Goal: Task Accomplishment & Management: Use online tool/utility

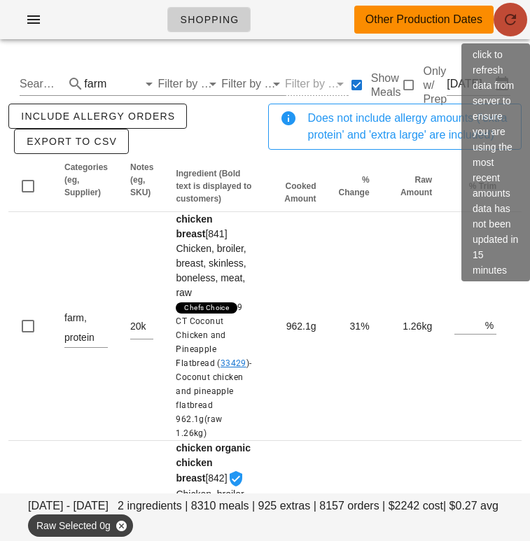
click at [509, 25] on icon "button" at bounding box center [510, 19] width 17 height 17
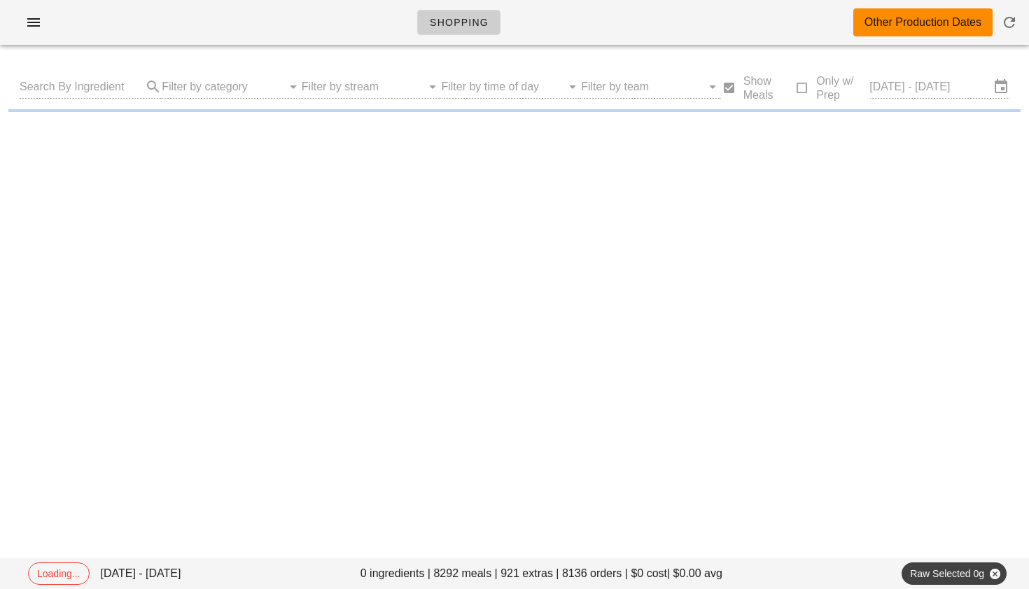
click at [529, 88] on input "[DATE] - [DATE]" at bounding box center [930, 87] width 120 height 22
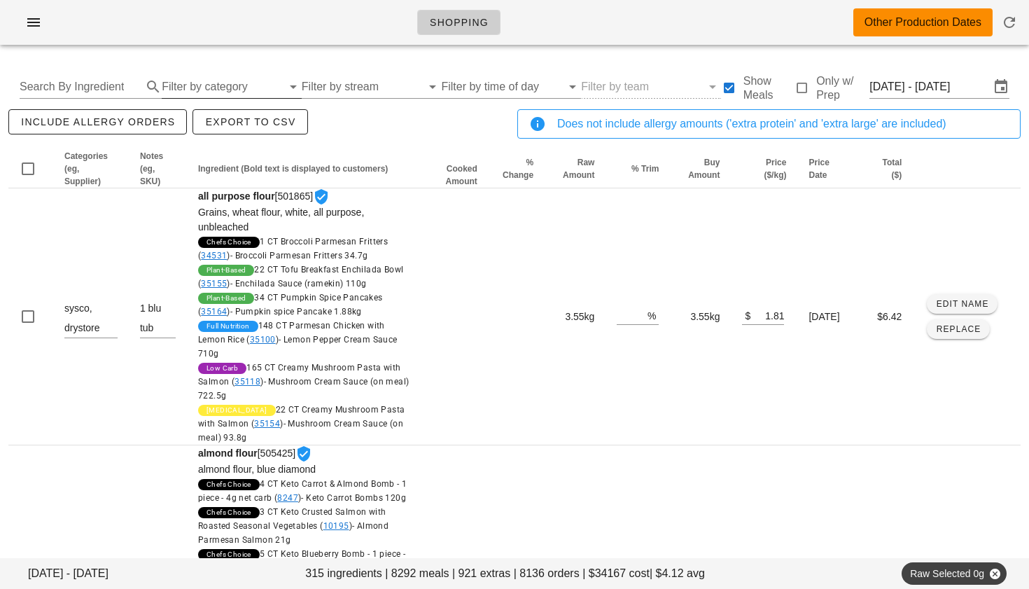
click at [219, 85] on input "Filter by category" at bounding box center [222, 87] width 120 height 22
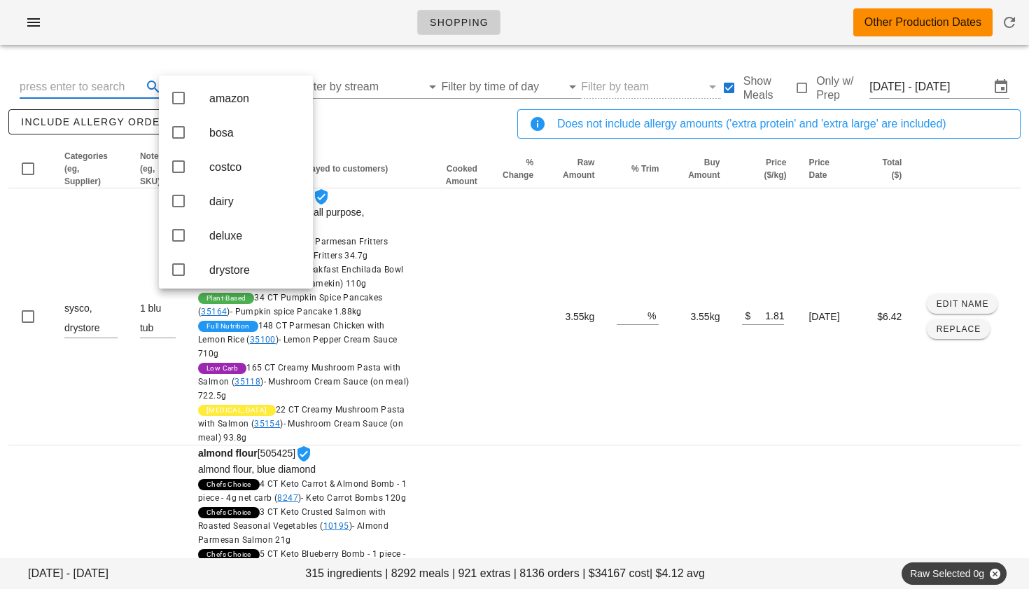
click at [116, 85] on input "text" at bounding box center [80, 87] width 120 height 22
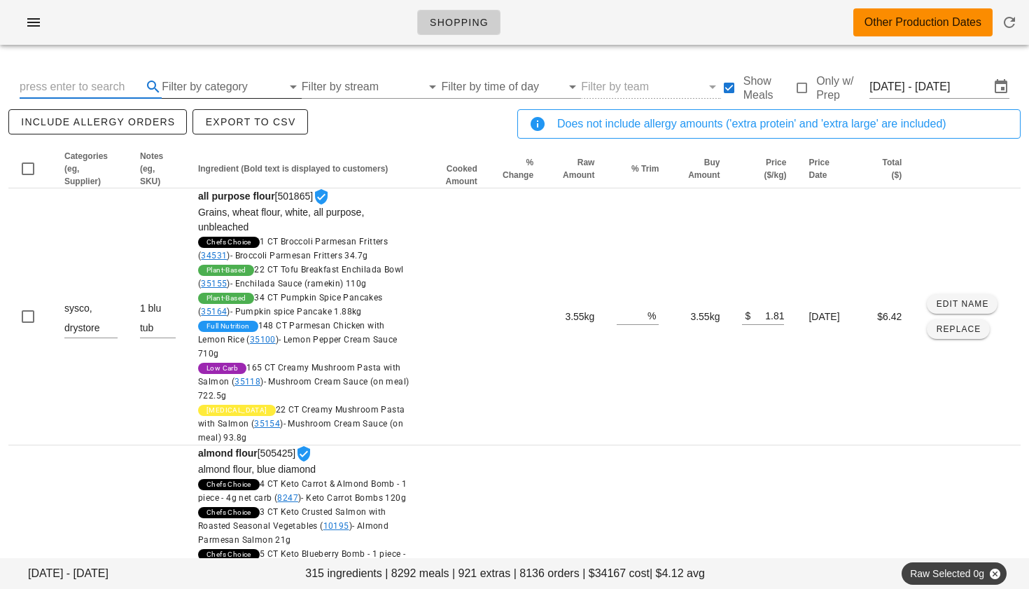
click at [186, 88] on input "Filter by category" at bounding box center [222, 87] width 120 height 22
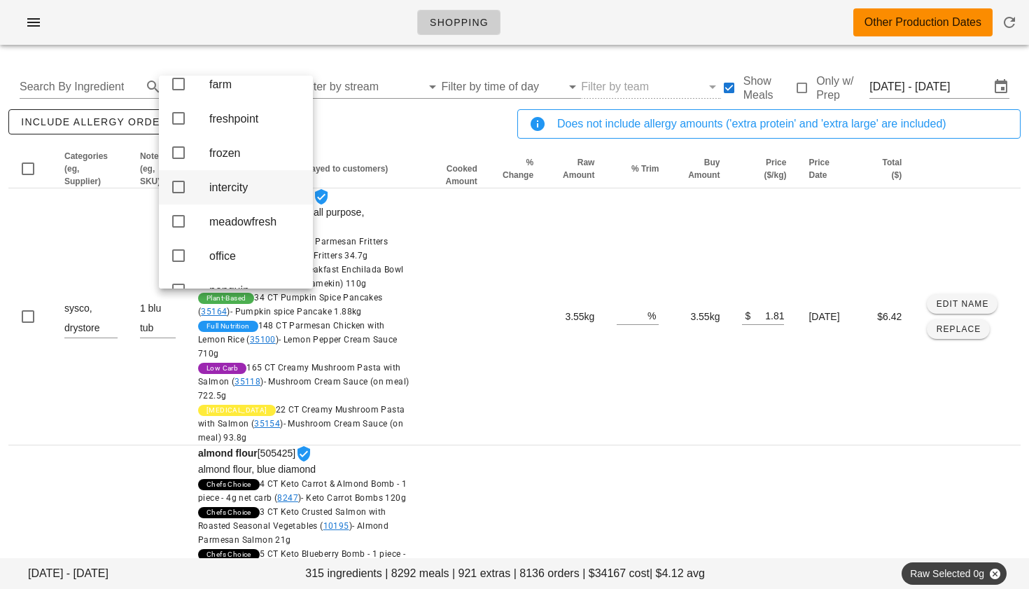
scroll to position [232, 0]
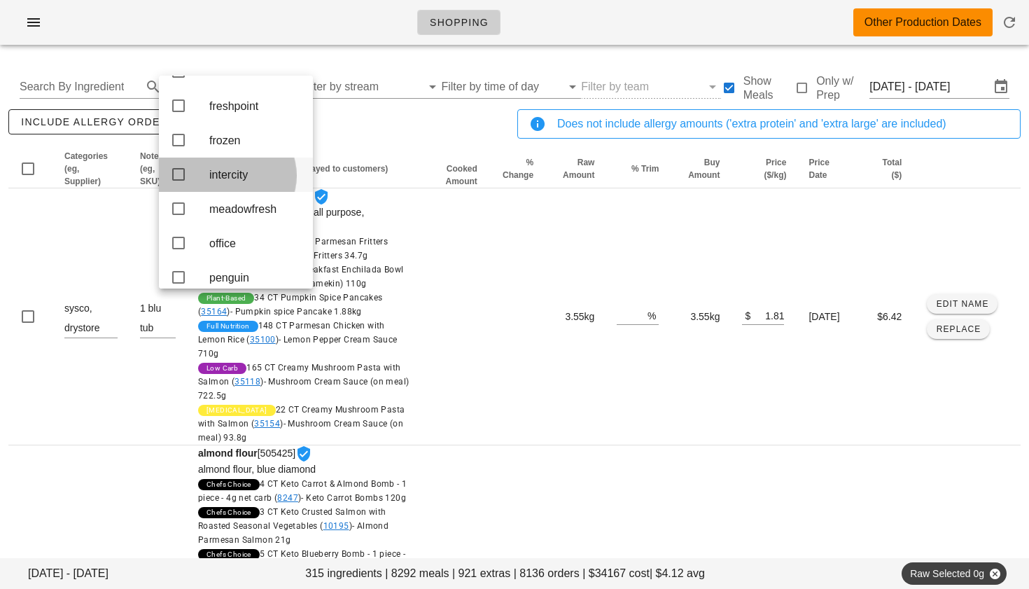
click at [181, 183] on icon at bounding box center [178, 174] width 17 height 17
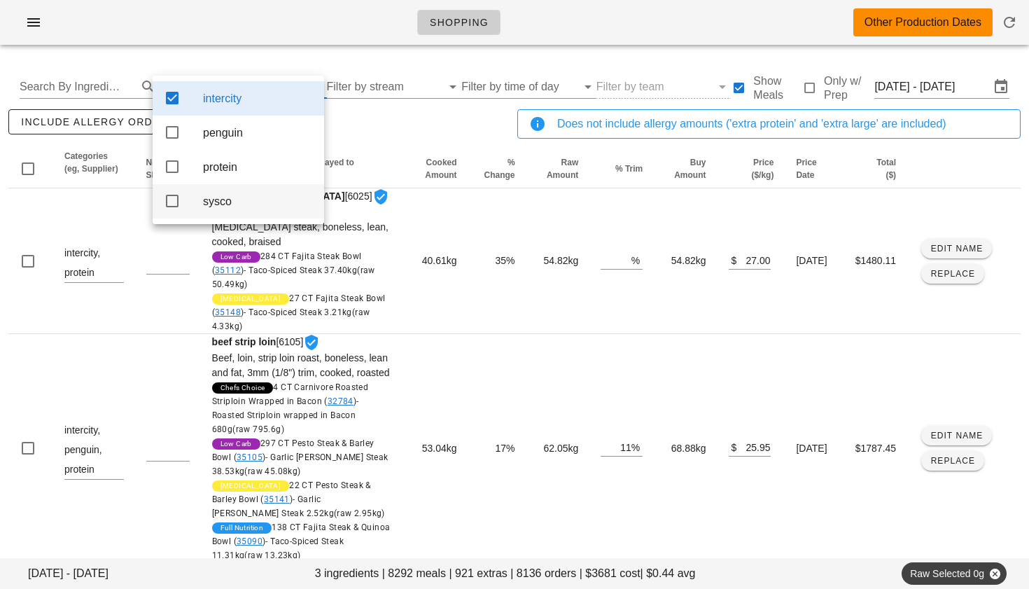
scroll to position [0, 0]
drag, startPoint x: 176, startPoint y: 130, endPoint x: 246, endPoint y: 137, distance: 69.7
click at [176, 130] on icon at bounding box center [172, 132] width 17 height 17
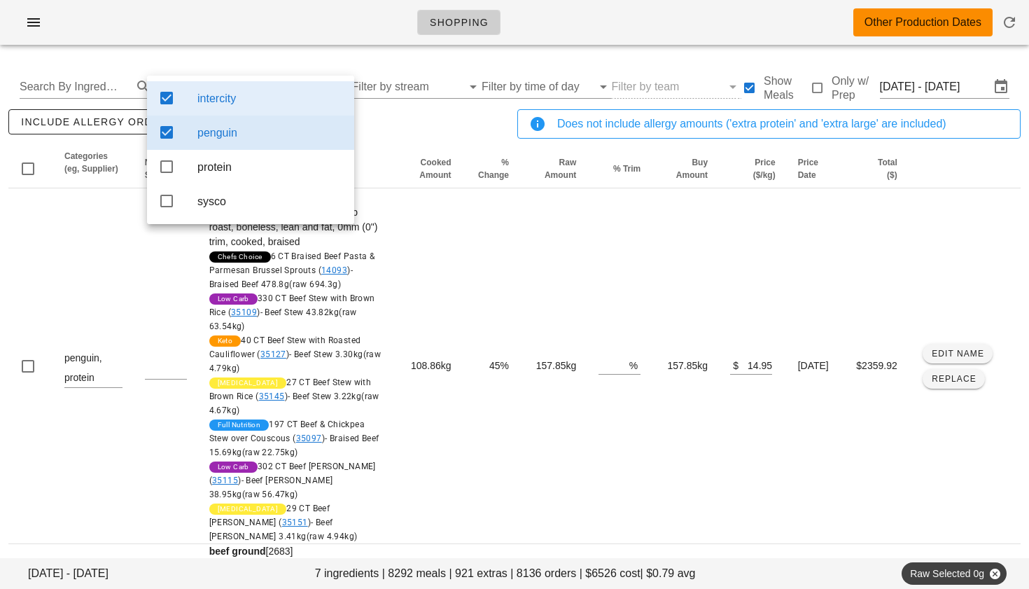
click at [381, 148] on div "include allergy orders Export to CSV" at bounding box center [260, 129] width 509 height 46
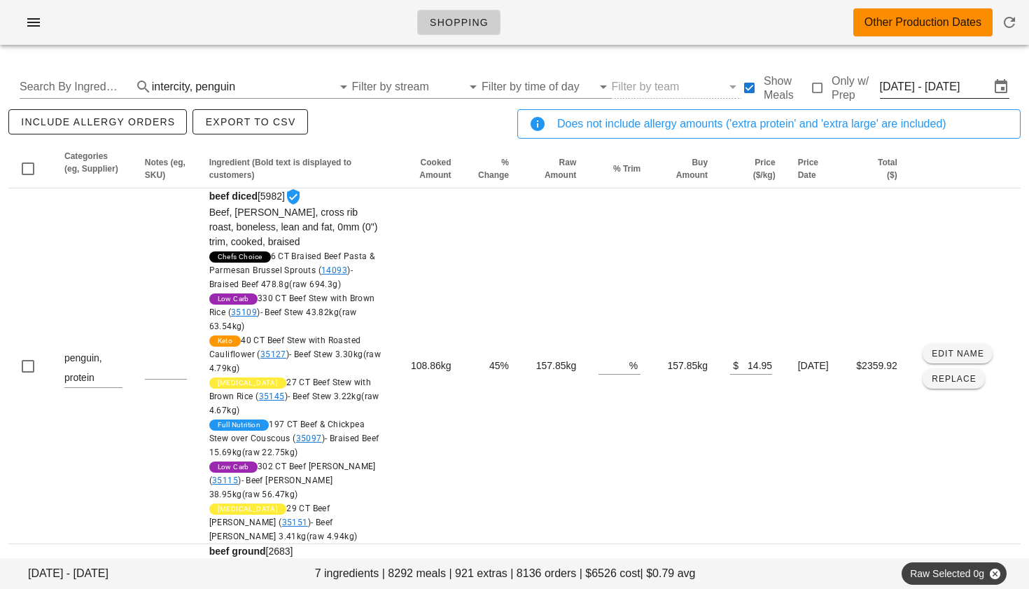
click at [529, 94] on input "[DATE] - [DATE]" at bounding box center [935, 87] width 110 height 22
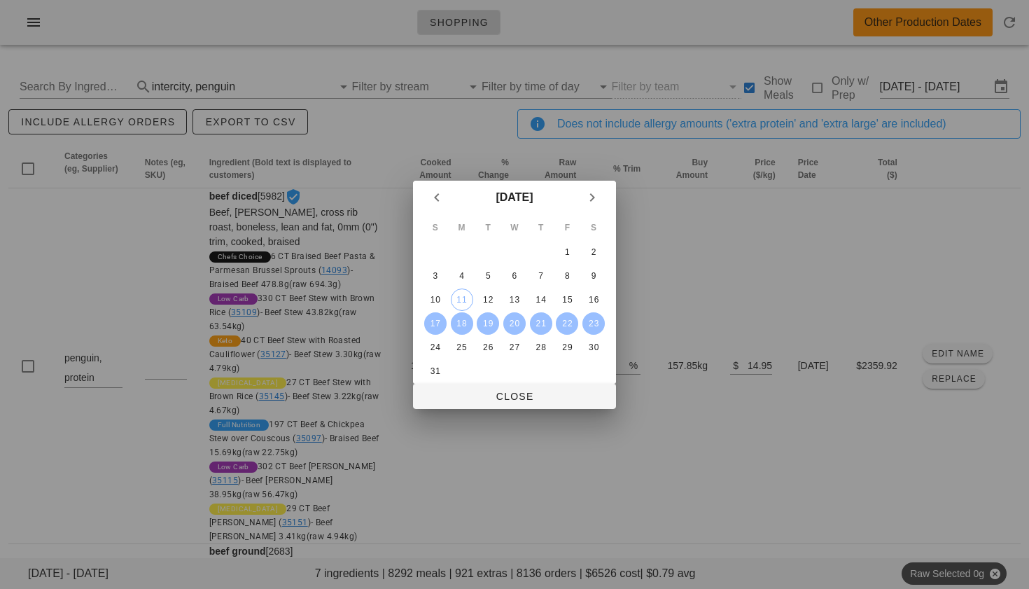
click at [529, 315] on div at bounding box center [514, 294] width 1029 height 589
click at [524, 394] on span "Close" at bounding box center [514, 396] width 181 height 11
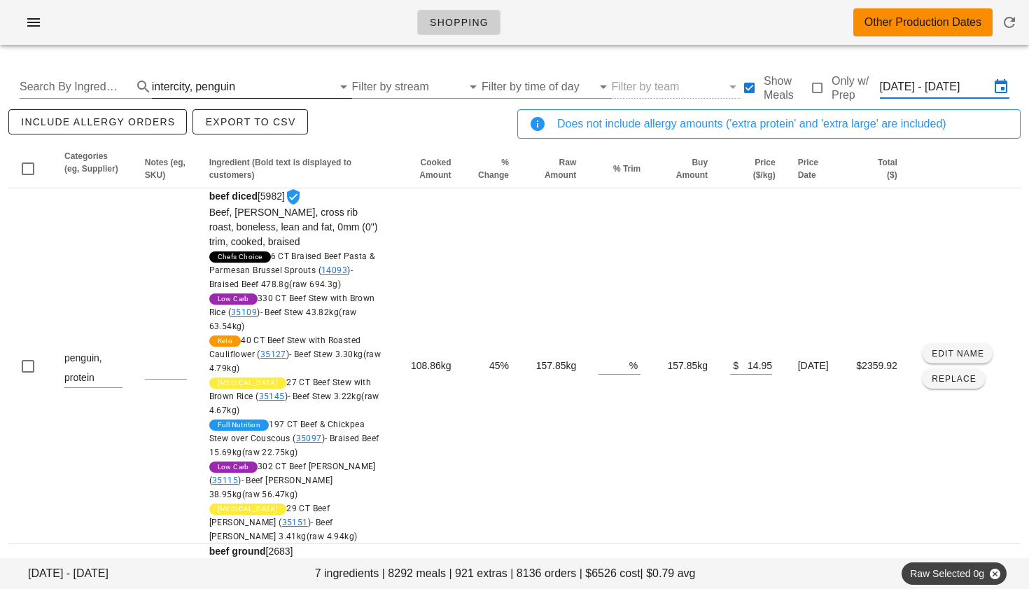
click at [207, 85] on div "penguin" at bounding box center [215, 87] width 40 height 13
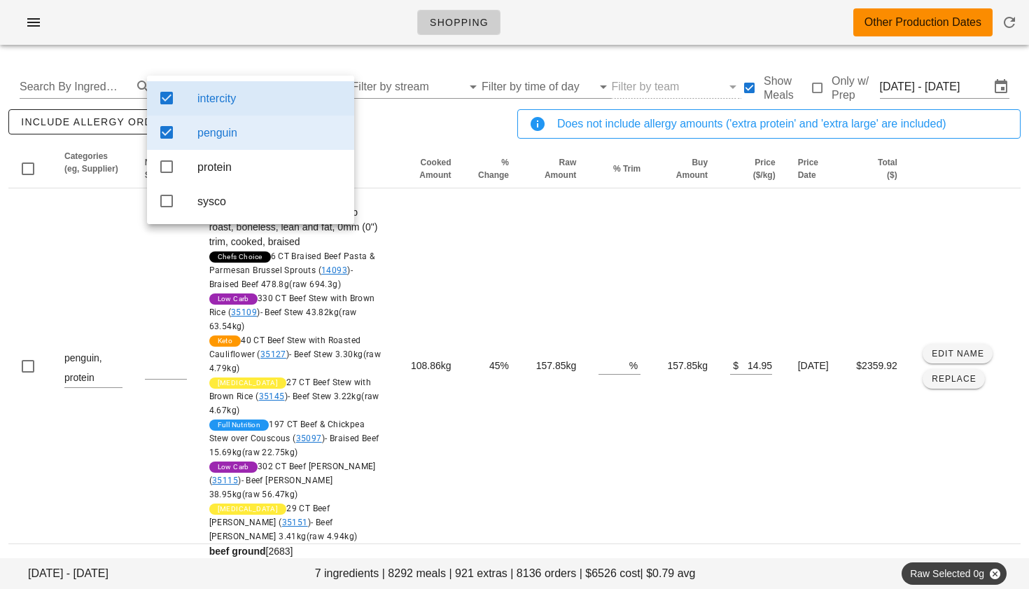
click at [166, 93] on icon at bounding box center [166, 98] width 17 height 17
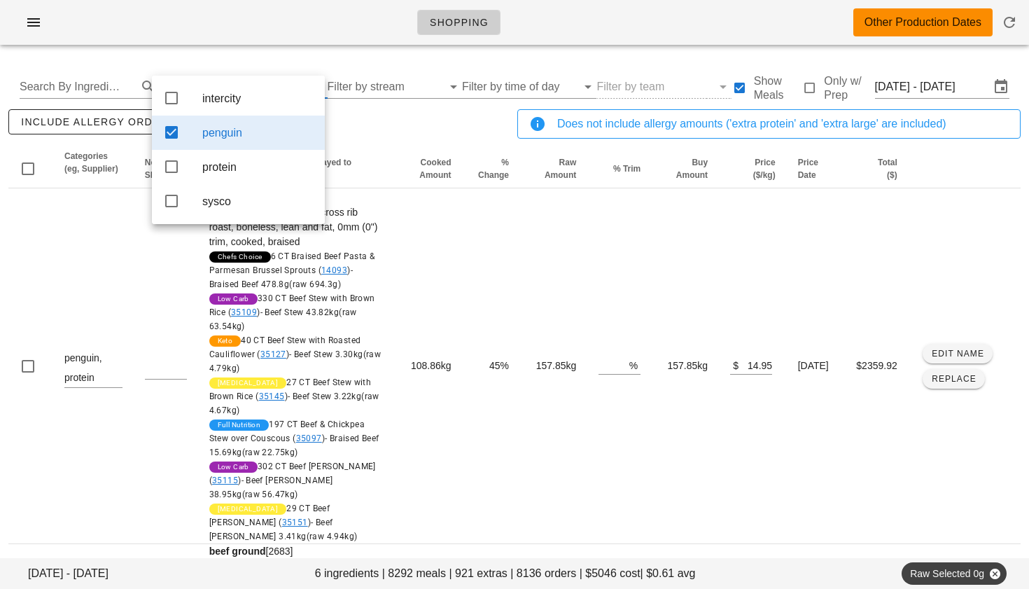
click at [172, 134] on icon at bounding box center [171, 132] width 17 height 17
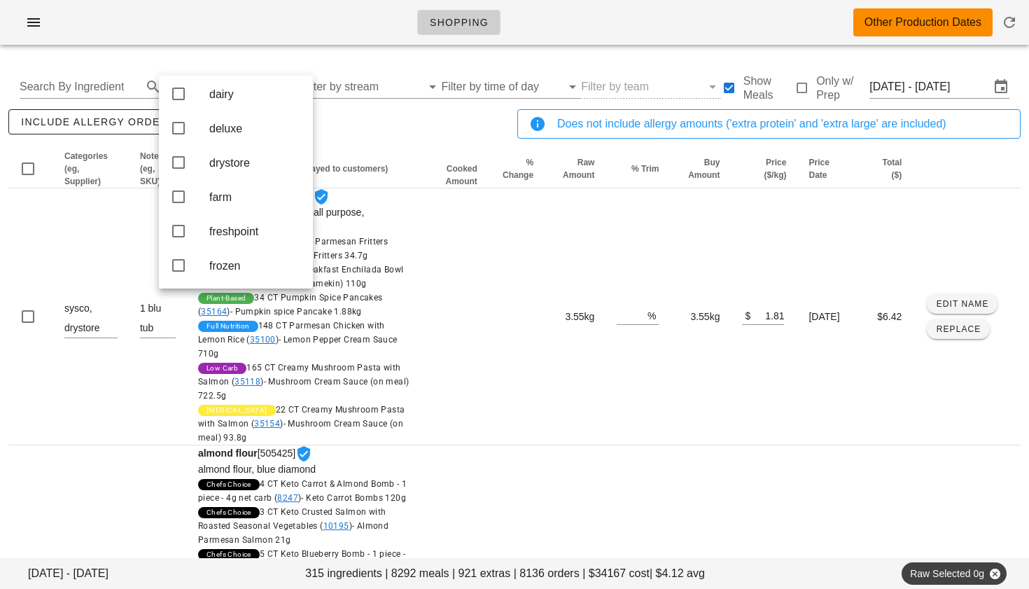
scroll to position [108, 0]
click at [115, 85] on input "Search By Ingredient" at bounding box center [80, 87] width 120 height 22
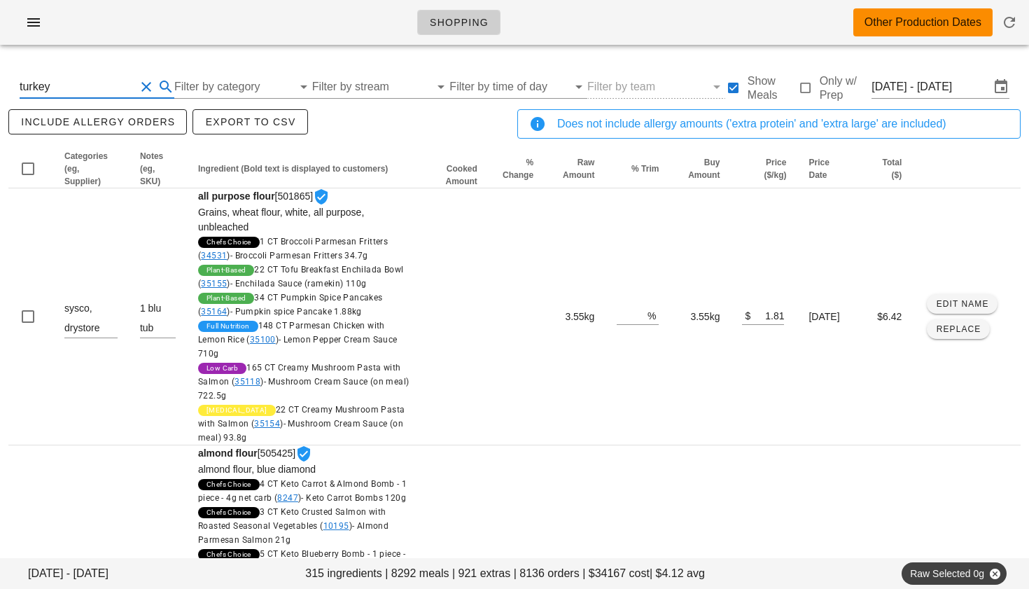
type input "turkey"
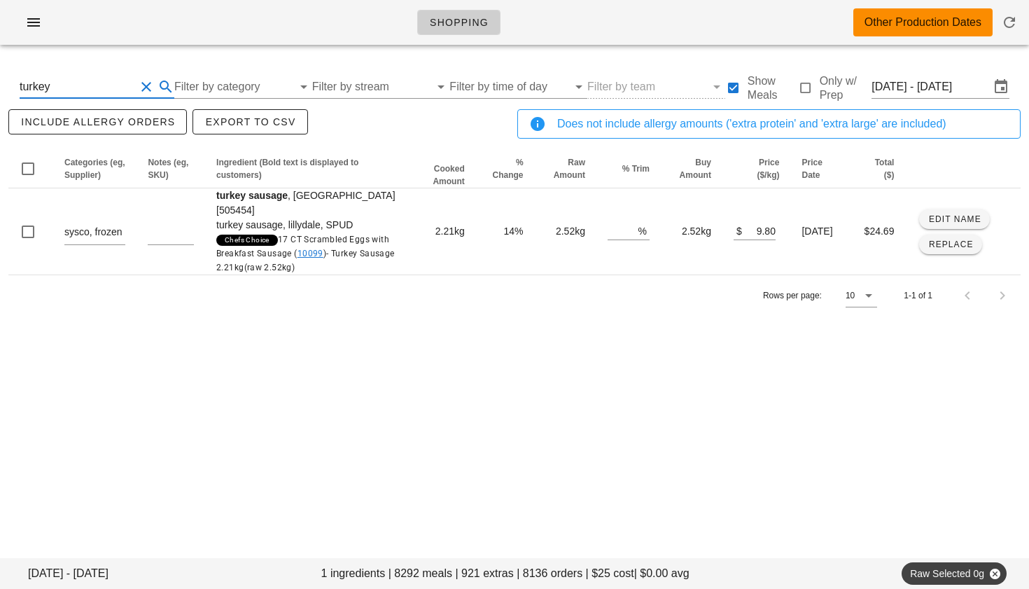
click at [141, 90] on button "Clear Search By Ingredient" at bounding box center [146, 86] width 17 height 17
click at [122, 91] on input "text" at bounding box center [80, 87] width 120 height 22
type input "pork"
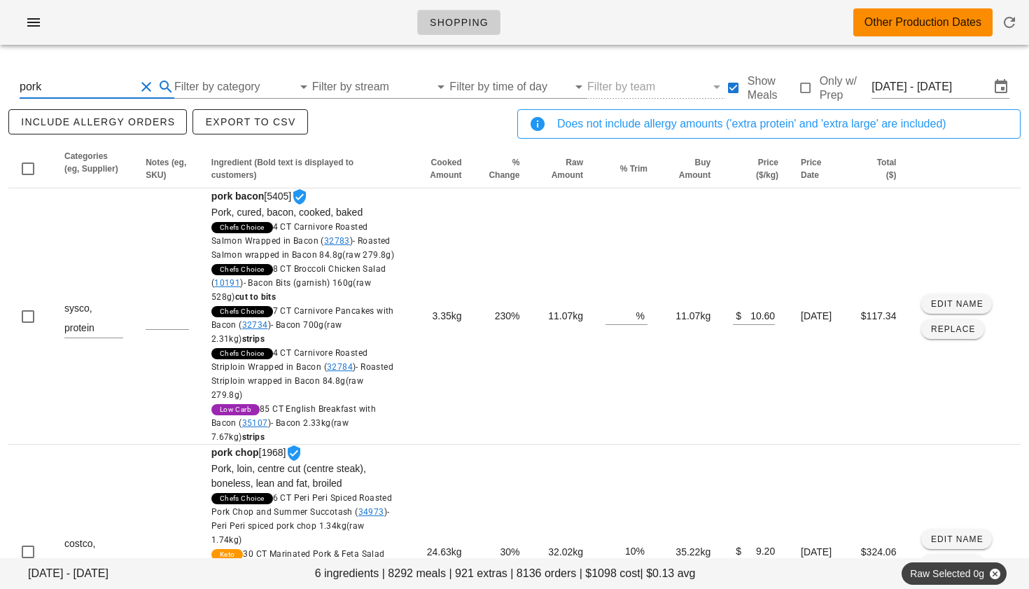
click at [145, 87] on button "Clear Search By Ingredient" at bounding box center [146, 86] width 17 height 17
click at [195, 92] on input "Filter by category" at bounding box center [222, 87] width 120 height 22
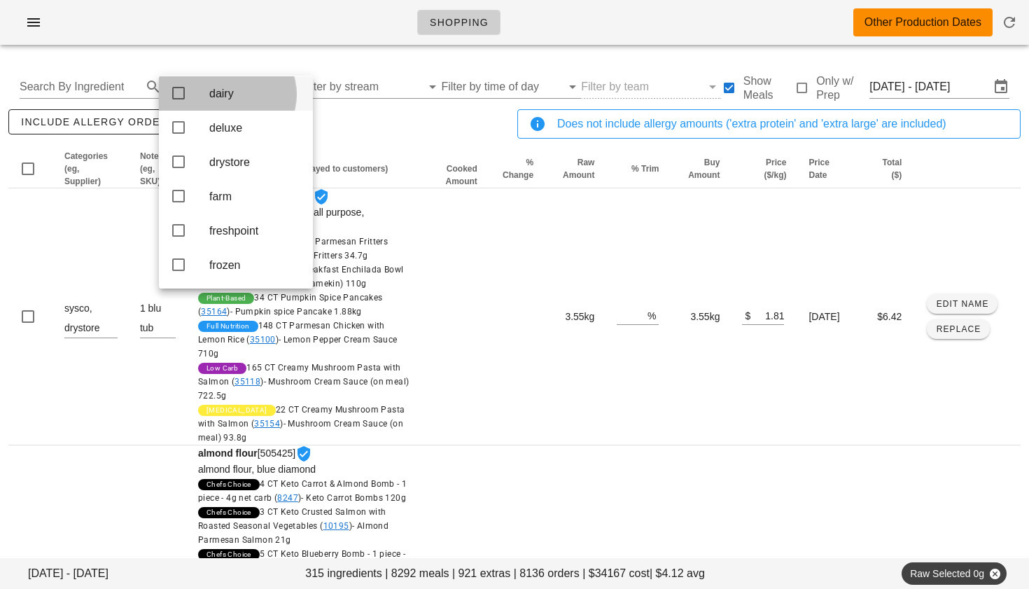
click at [200, 85] on div "dairy" at bounding box center [236, 93] width 154 height 34
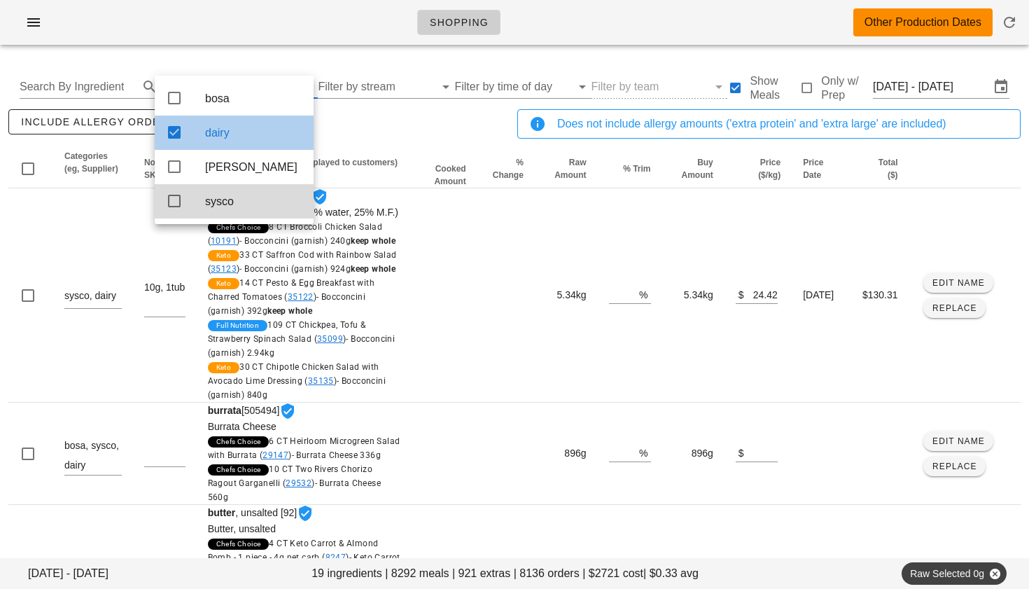
click at [173, 140] on icon at bounding box center [174, 132] width 17 height 17
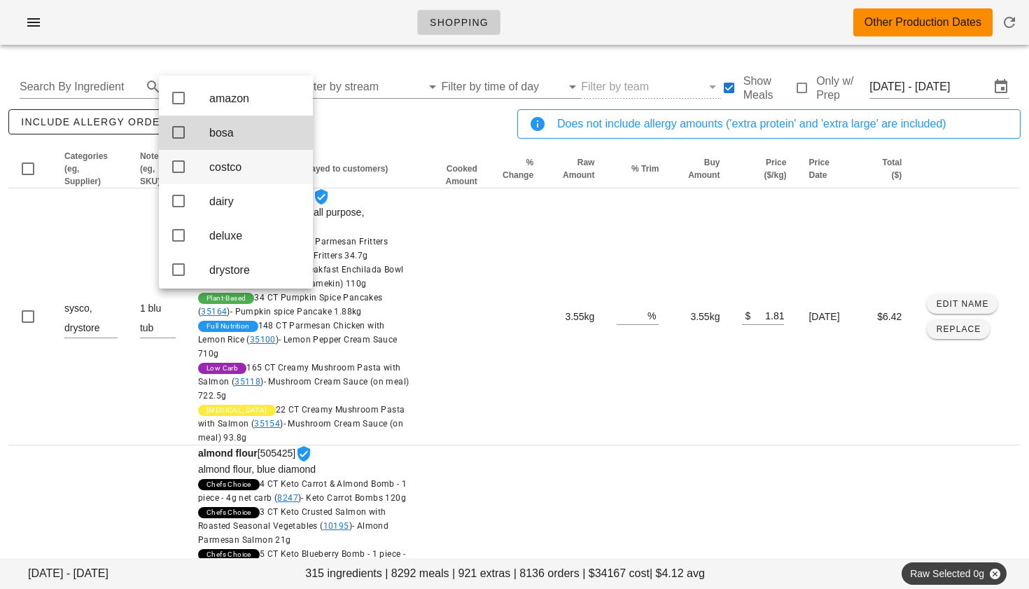
scroll to position [18, 0]
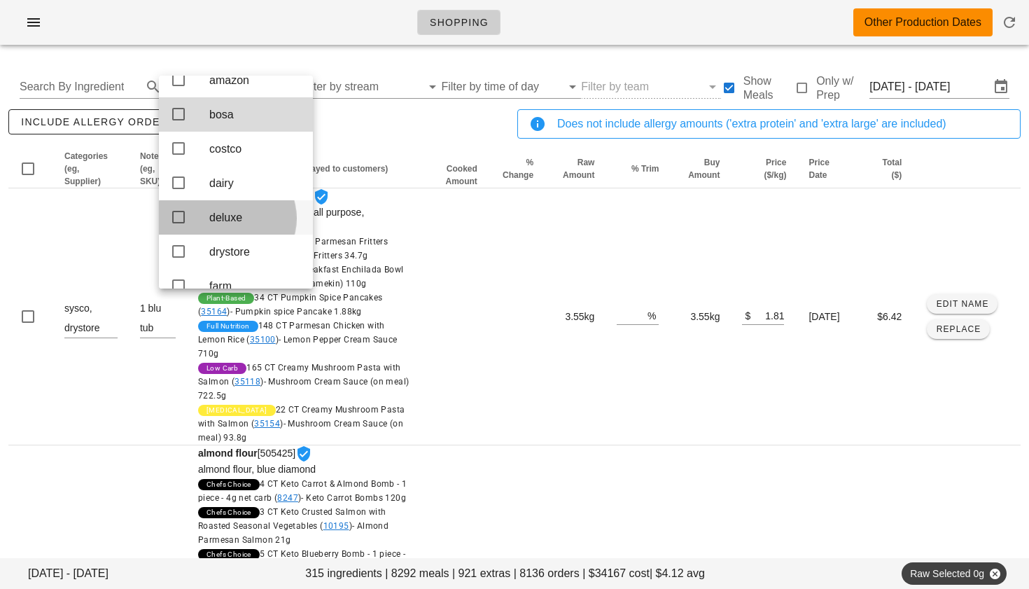
click at [181, 225] on icon at bounding box center [178, 217] width 17 height 17
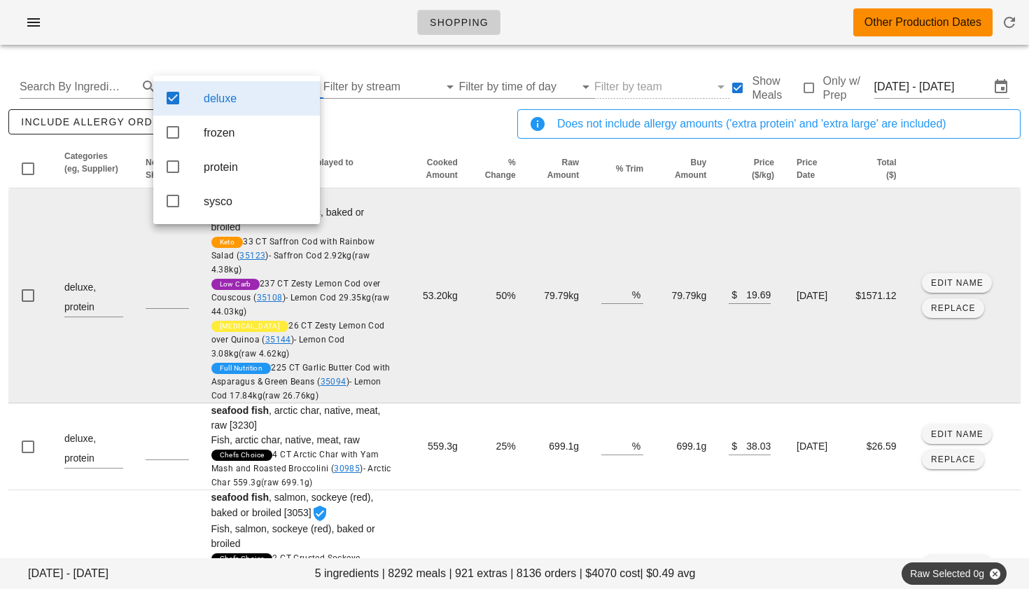
scroll to position [0, 0]
click at [419, 225] on td "53.20kg" at bounding box center [436, 295] width 67 height 215
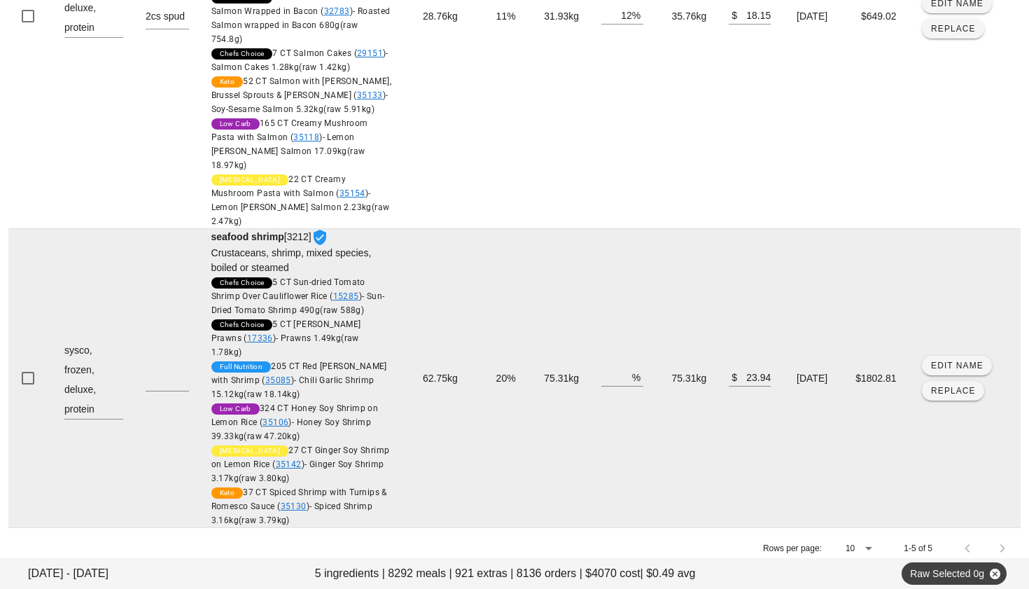
scroll to position [870, 0]
